Goal: Task Accomplishment & Management: Manage account settings

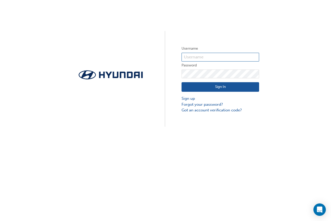
type input "17661"
click at [219, 86] on button "Sign In" at bounding box center [219, 87] width 77 height 10
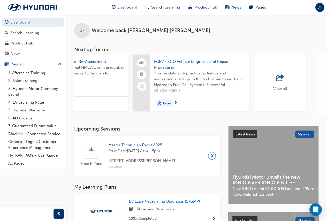
scroll to position [0, 427]
click at [321, 6] on span "DF" at bounding box center [319, 7] width 5 height 6
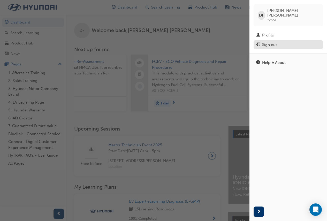
click at [271, 42] on div "Sign out" at bounding box center [269, 45] width 15 height 6
